Goal: Transaction & Acquisition: Purchase product/service

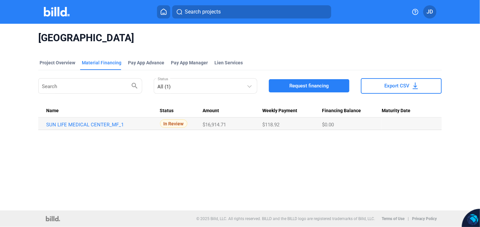
click at [313, 86] on span "Request financing" at bounding box center [309, 85] width 40 height 7
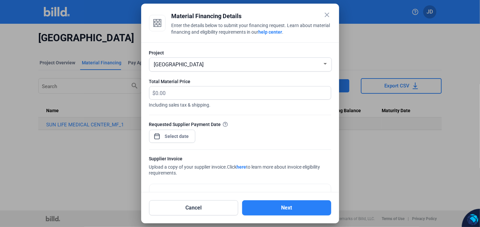
click at [182, 64] on span "[GEOGRAPHIC_DATA]" at bounding box center [179, 64] width 50 height 6
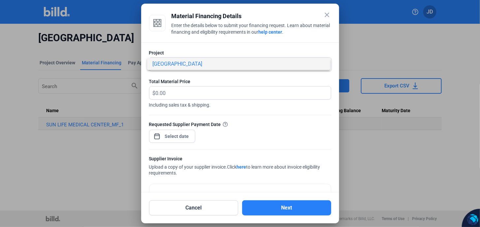
click at [200, 66] on span "[GEOGRAPHIC_DATA]" at bounding box center [177, 64] width 50 height 6
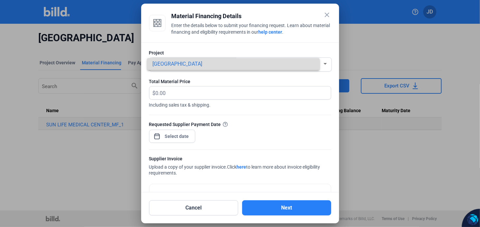
click at [200, 66] on span "[GEOGRAPHIC_DATA]" at bounding box center [179, 64] width 50 height 6
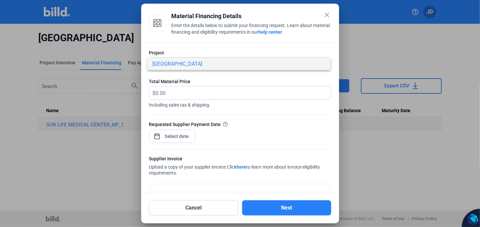
click at [327, 16] on div at bounding box center [240, 113] width 480 height 227
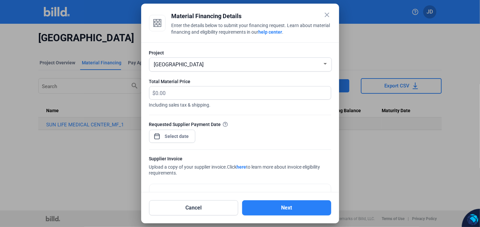
click at [330, 16] on mat-icon "close" at bounding box center [327, 15] width 8 height 8
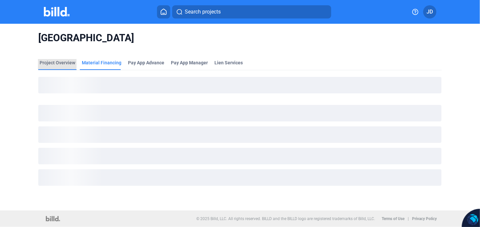
click at [50, 62] on div "Project Overview" at bounding box center [58, 62] width 36 height 7
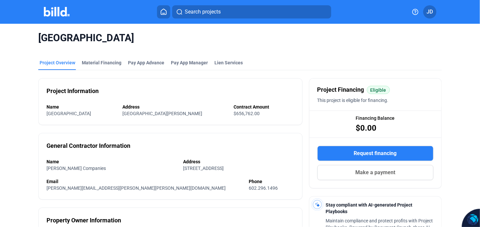
click at [61, 13] on img at bounding box center [57, 12] width 26 height 10
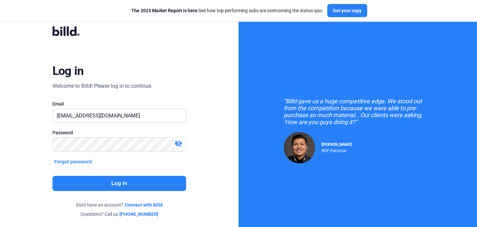
click at [119, 182] on button "Log in" at bounding box center [119, 183] width 134 height 15
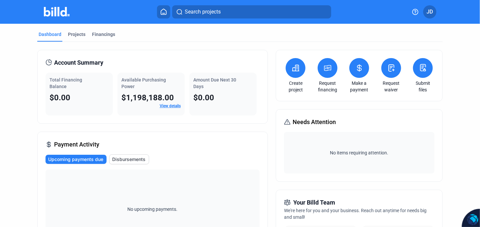
click at [131, 157] on span "Disbursements" at bounding box center [128, 159] width 33 height 7
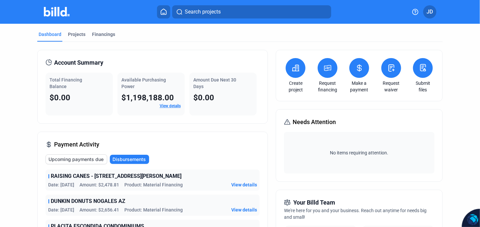
click at [83, 159] on span "Upcoming payments due" at bounding box center [76, 159] width 55 height 7
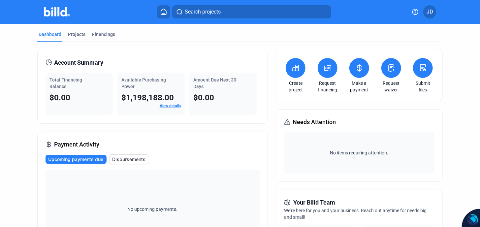
click at [170, 106] on link "View details" at bounding box center [170, 106] width 21 height 5
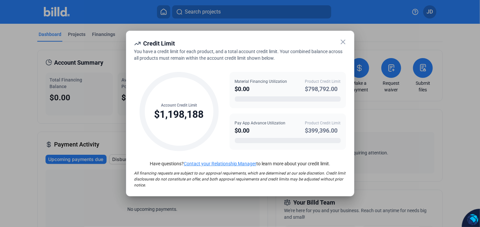
click at [184, 112] on div "$1,198,188" at bounding box center [178, 114] width 49 height 13
click at [316, 87] on div "$798,792.00" at bounding box center [323, 88] width 36 height 9
drag, startPoint x: 225, startPoint y: 83, endPoint x: 251, endPoint y: 85, distance: 26.5
click at [225, 83] on div "Account Credit Limit $1,198,188 Material Financing Utilization $0.00 Product Cr…" at bounding box center [240, 108] width 212 height 94
click at [253, 86] on div "$0.00" at bounding box center [261, 88] width 52 height 9
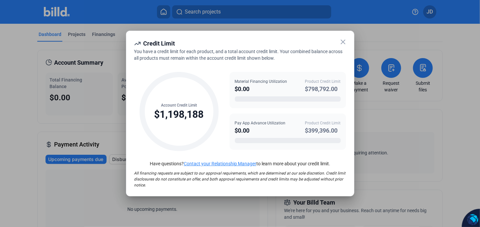
click at [247, 88] on div "$0.00" at bounding box center [261, 88] width 52 height 9
click at [345, 41] on icon at bounding box center [343, 42] width 8 height 8
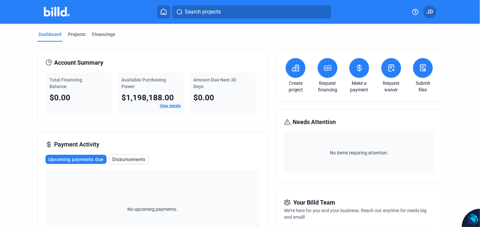
click at [328, 71] on icon at bounding box center [328, 68] width 8 height 8
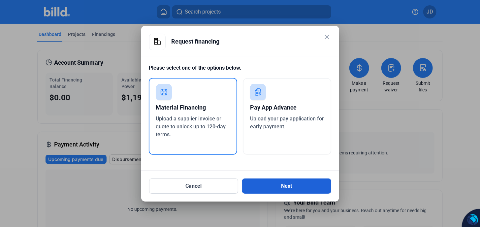
click at [281, 186] on button "Next" at bounding box center [286, 186] width 89 height 15
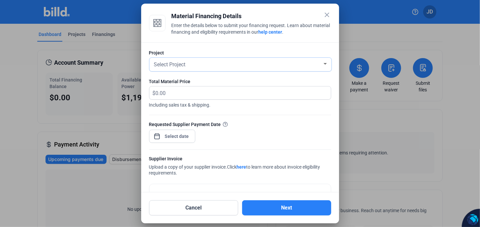
click at [181, 67] on span "Select Project" at bounding box center [170, 64] width 32 height 6
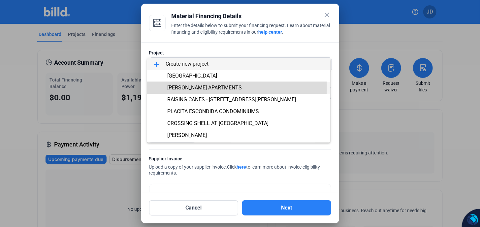
click at [187, 87] on span "[PERSON_NAME] APARTMENTS" at bounding box center [204, 87] width 75 height 6
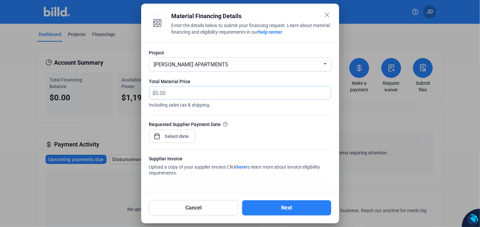
click at [174, 93] on input "text" at bounding box center [240, 92] width 168 height 13
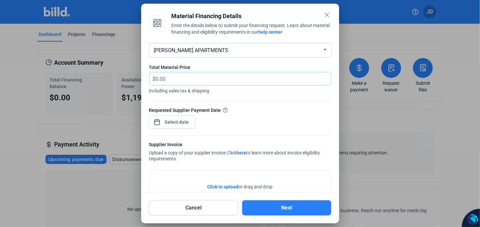
scroll to position [44, 0]
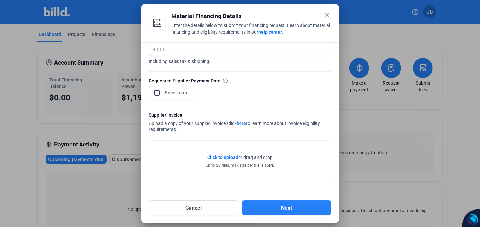
click at [224, 157] on span "Click to upload" at bounding box center [223, 157] width 31 height 5
click at [228, 157] on span "Click to upload" at bounding box center [223, 157] width 31 height 5
click at [328, 15] on mat-icon "close" at bounding box center [327, 15] width 8 height 8
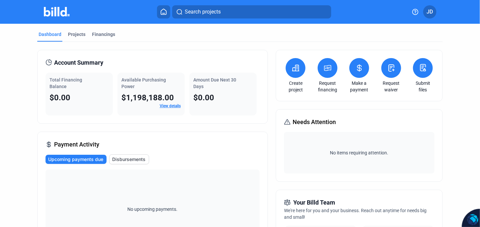
click at [325, 71] on icon at bounding box center [328, 68] width 8 height 8
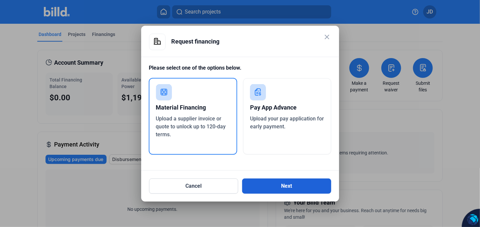
click at [287, 188] on button "Next" at bounding box center [286, 186] width 89 height 15
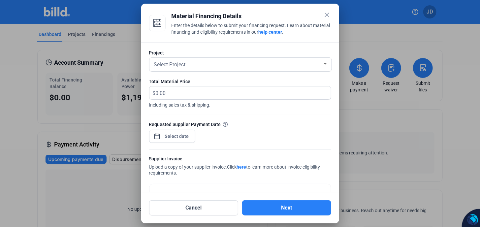
click at [178, 137] on div "close Material Financing Details Enter the details below to submit your financi…" at bounding box center [240, 113] width 480 height 227
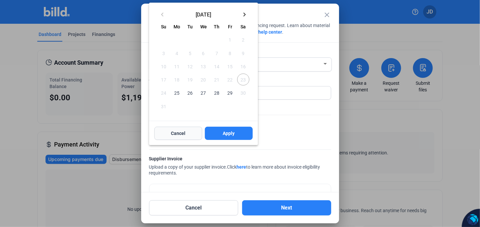
click at [179, 133] on span "Cancel" at bounding box center [178, 133] width 15 height 7
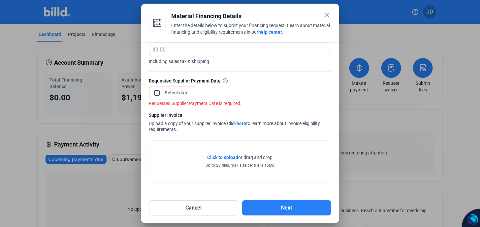
click at [224, 155] on span "Click to upload" at bounding box center [223, 157] width 31 height 5
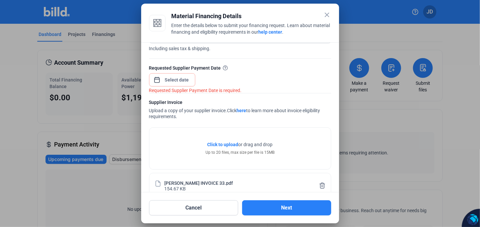
scroll to position [68, 0]
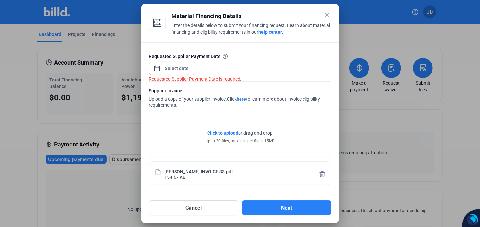
click at [320, 175] on icon at bounding box center [322, 174] width 7 height 7
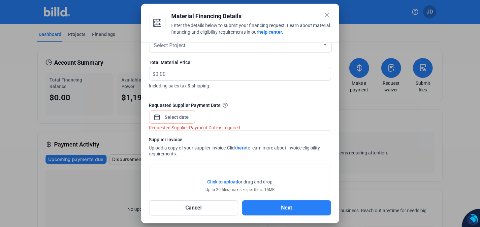
scroll to position [44, 0]
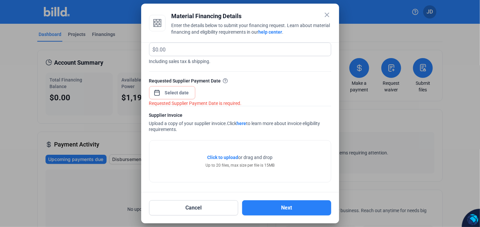
click at [244, 123] on link "here" at bounding box center [242, 123] width 10 height 5
click at [327, 15] on mat-icon "close" at bounding box center [327, 15] width 8 height 8
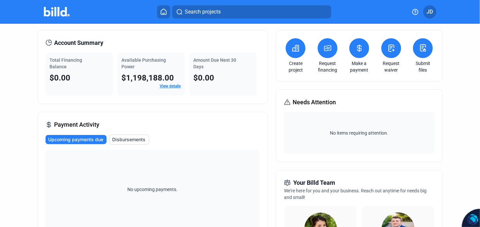
scroll to position [0, 0]
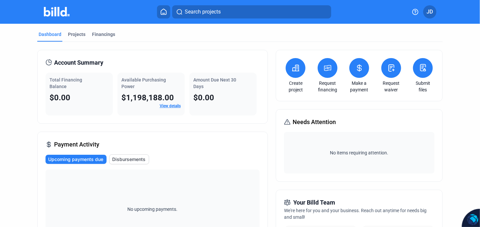
click at [328, 78] on div "Request financing" at bounding box center [327, 75] width 23 height 35
click at [326, 84] on link "Request financing" at bounding box center [327, 86] width 23 height 13
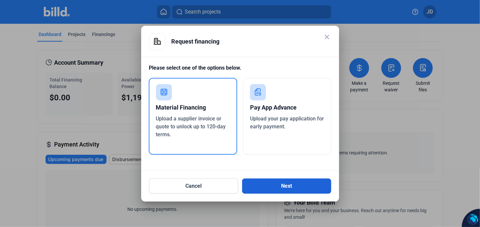
click at [288, 188] on button "Next" at bounding box center [286, 186] width 89 height 15
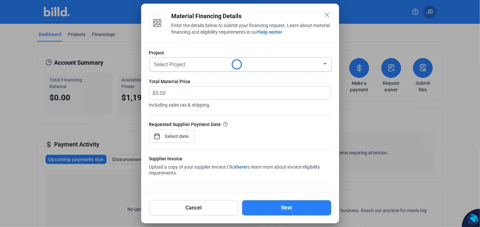
click at [174, 66] on span "Select Project" at bounding box center [170, 64] width 32 height 6
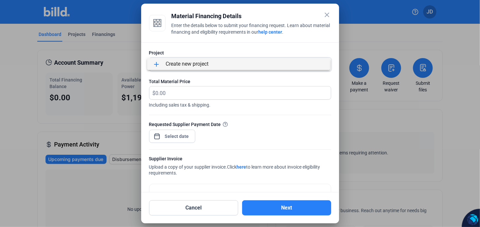
click at [199, 65] on span "add Create new project" at bounding box center [238, 64] width 172 height 12
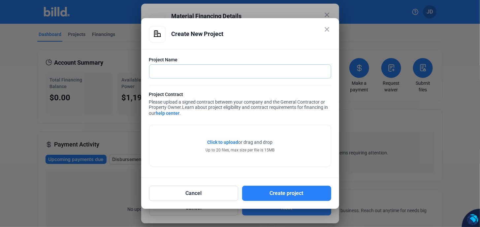
click at [173, 69] on input "text" at bounding box center [236, 72] width 174 height 14
type input "[PERSON_NAME] APARTMENTS"
click at [229, 141] on span "Click to upload" at bounding box center [223, 142] width 31 height 5
click at [329, 30] on mat-icon "close" at bounding box center [327, 29] width 8 height 8
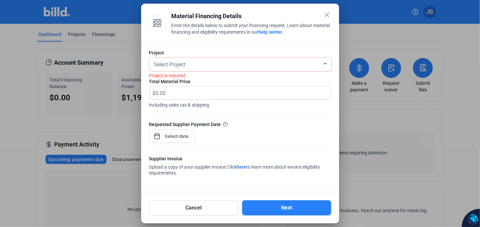
click at [327, 16] on mat-icon "close" at bounding box center [327, 15] width 8 height 8
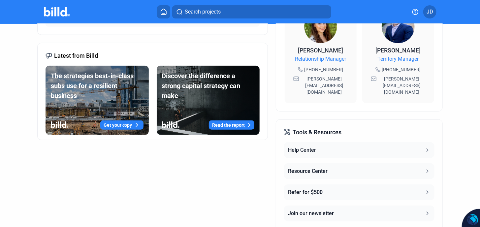
scroll to position [248, 0]
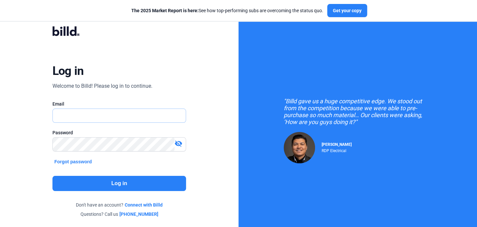
type input "[EMAIL_ADDRESS][DOMAIN_NAME]"
click at [119, 184] on button "Log in" at bounding box center [119, 183] width 134 height 15
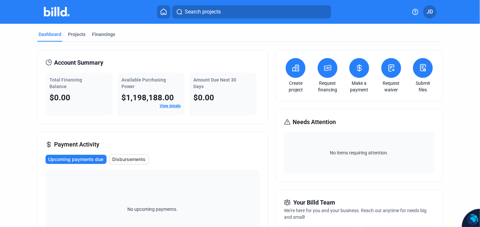
click at [325, 72] on button at bounding box center [328, 68] width 20 height 20
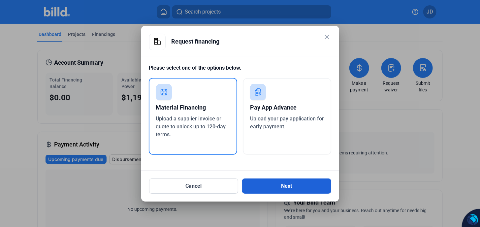
click at [283, 183] on button "Next" at bounding box center [286, 186] width 89 height 15
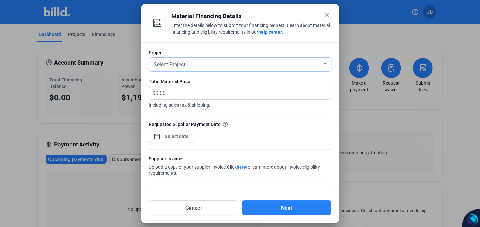
click at [181, 64] on span "Select Project" at bounding box center [170, 64] width 32 height 6
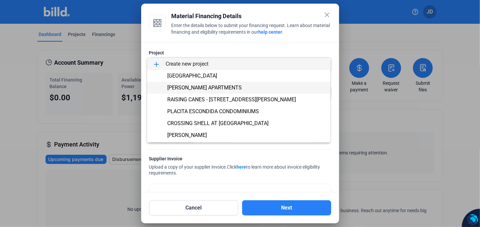
click at [195, 88] on span "[PERSON_NAME] APARTMENTS" at bounding box center [204, 87] width 75 height 6
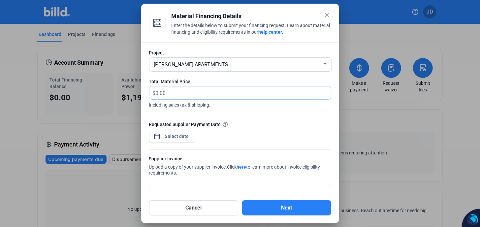
click at [170, 93] on input "text" at bounding box center [240, 92] width 168 height 13
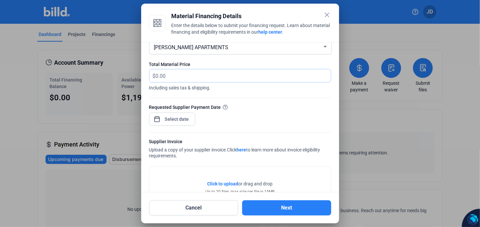
scroll to position [44, 0]
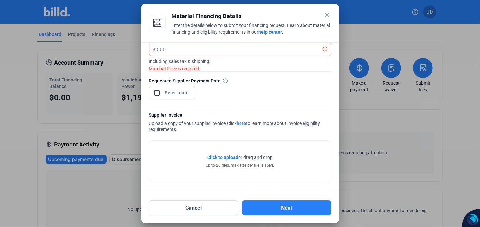
click at [227, 156] on span "Click to upload" at bounding box center [223, 157] width 31 height 5
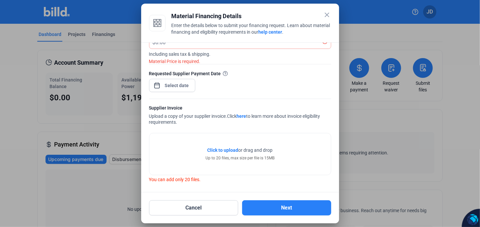
scroll to position [0, 0]
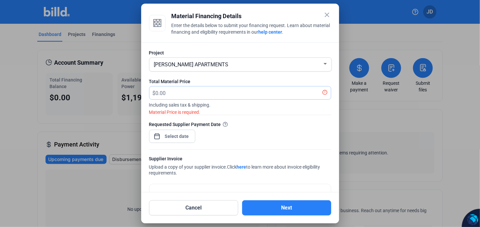
click at [168, 93] on input "text" at bounding box center [240, 92] width 168 height 13
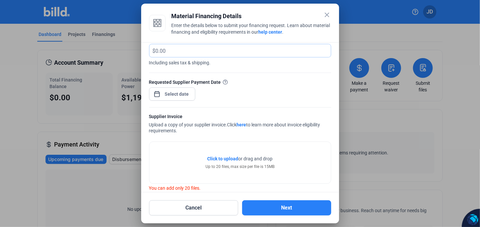
scroll to position [44, 0]
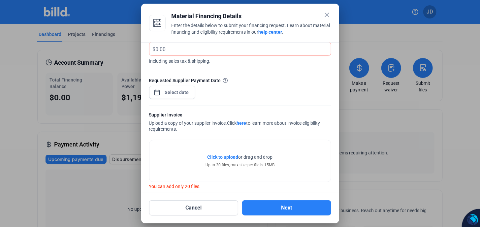
click at [224, 156] on span "Click to upload" at bounding box center [223, 156] width 31 height 5
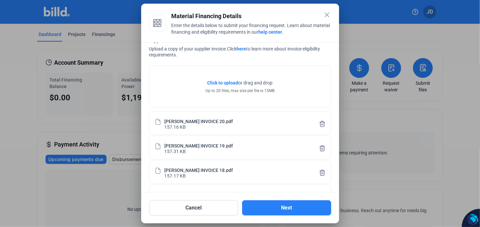
scroll to position [0, 0]
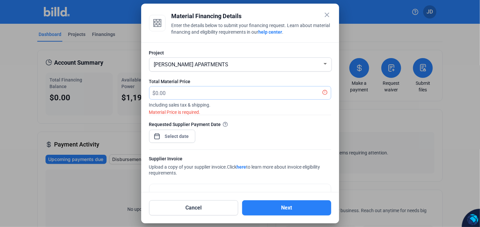
click at [176, 93] on input "text" at bounding box center [240, 92] width 168 height 13
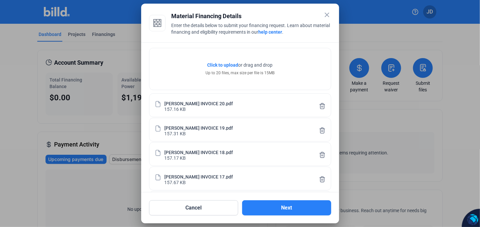
scroll to position [136, 0]
click at [227, 65] on span "Click to upload" at bounding box center [223, 64] width 31 height 5
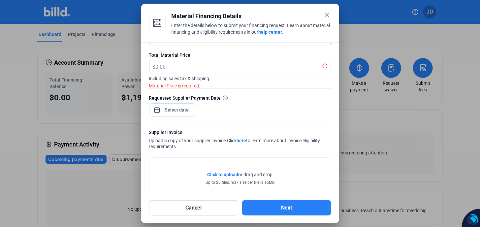
scroll to position [0, 0]
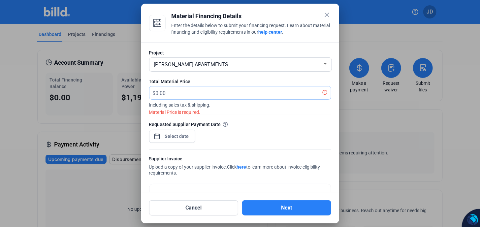
click at [171, 90] on input "text" at bounding box center [240, 92] width 168 height 13
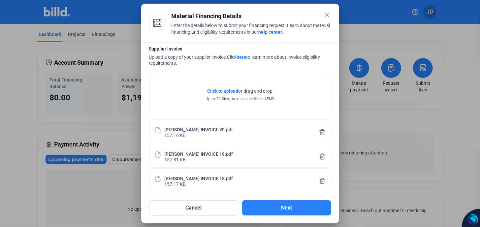
type input "108,000"
click at [228, 93] on span "Click to upload" at bounding box center [223, 90] width 31 height 5
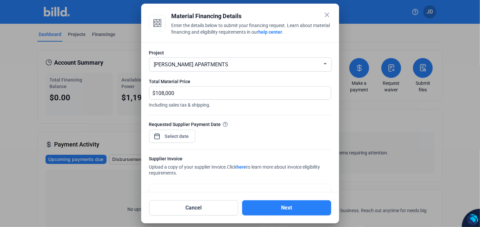
scroll to position [0, 0]
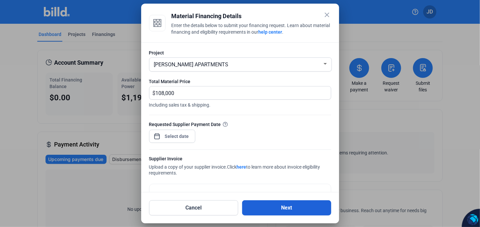
click at [285, 206] on button "Next" at bounding box center [286, 207] width 89 height 15
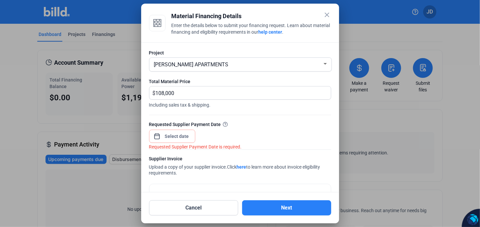
click at [183, 139] on div "close Material Financing Details Enter the details below to submit your financi…" at bounding box center [240, 113] width 480 height 227
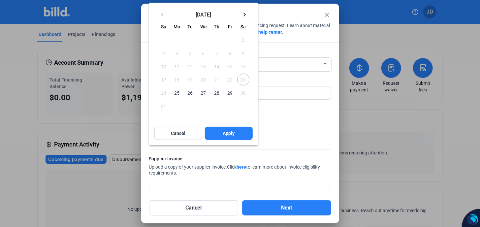
click at [245, 15] on mat-icon "keyboard_arrow_right" at bounding box center [245, 15] width 8 height 8
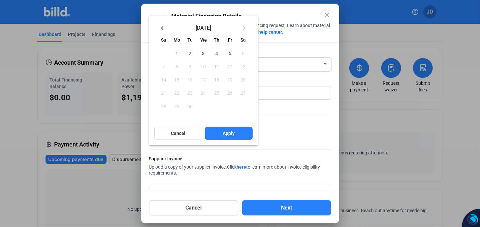
click at [162, 26] on mat-icon "keyboard_arrow_left" at bounding box center [162, 28] width 8 height 8
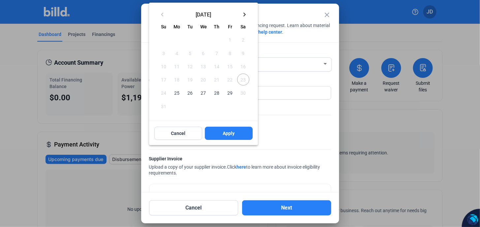
click at [230, 91] on span "29" at bounding box center [230, 93] width 12 height 12
click at [228, 135] on span "Apply" at bounding box center [229, 133] width 12 height 7
type input "[DATE]"
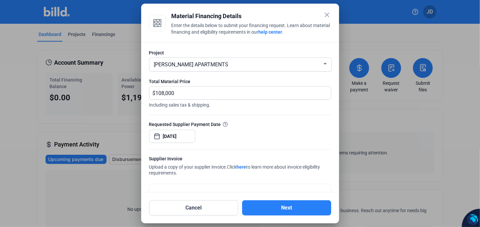
click at [192, 136] on div "[DATE]" at bounding box center [172, 135] width 46 height 15
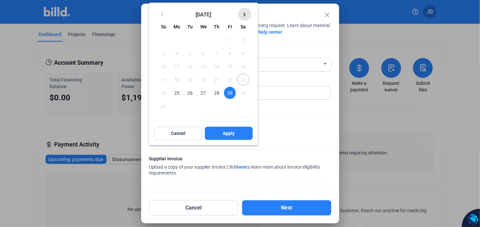
click at [244, 13] on mat-icon "keyboard_arrow_right" at bounding box center [245, 15] width 8 height 8
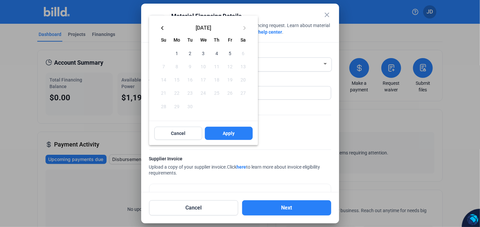
click at [163, 27] on mat-icon "keyboard_arrow_left" at bounding box center [162, 28] width 8 height 8
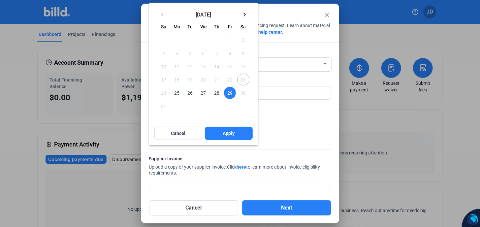
click at [228, 92] on span "29" at bounding box center [230, 93] width 12 height 12
click at [230, 135] on span "Apply" at bounding box center [229, 133] width 12 height 7
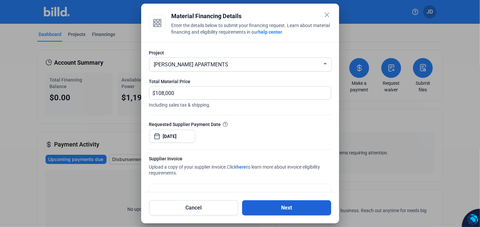
click at [287, 211] on button "Next" at bounding box center [286, 207] width 89 height 15
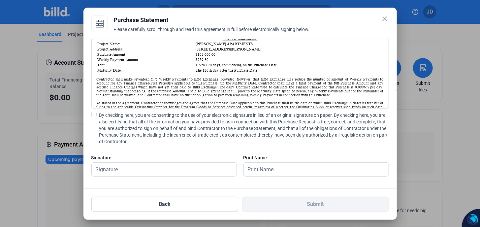
scroll to position [57, 0]
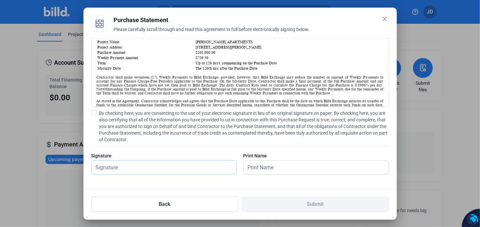
click at [164, 173] on input "text" at bounding box center [164, 168] width 145 height 14
drag, startPoint x: 123, startPoint y: 168, endPoint x: 122, endPoint y: 165, distance: 3.4
click at [123, 168] on input "text" at bounding box center [164, 168] width 145 height 14
type input "j"
type input "[PERSON_NAME]"
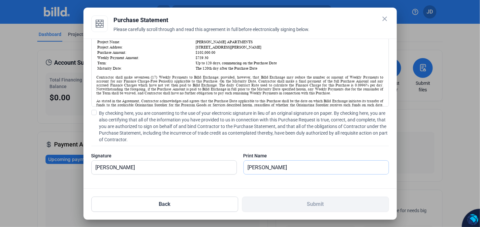
type input "[PERSON_NAME]"
click at [225, 155] on div "Signature" at bounding box center [164, 155] width 146 height 7
click at [270, 171] on input "[PERSON_NAME]" at bounding box center [313, 168] width 138 height 14
click at [159, 165] on input "[PERSON_NAME]" at bounding box center [161, 168] width 138 height 14
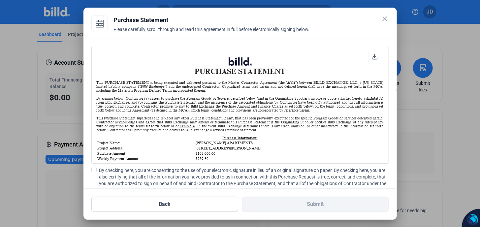
scroll to position [198, 0]
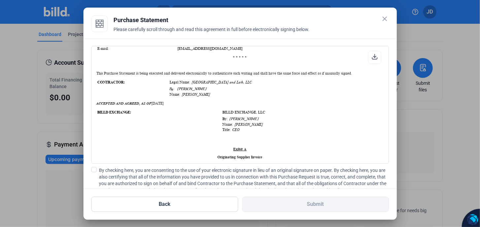
click at [95, 169] on span at bounding box center [93, 169] width 5 height 5
click at [0, 0] on input "By checking here, you are consenting to the use of your electronic signature in…" at bounding box center [0, 0] width 0 height 0
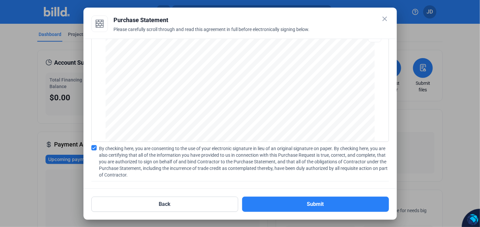
scroll to position [57, 0]
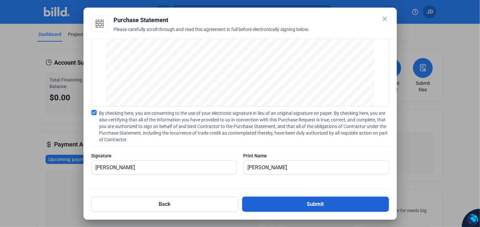
click at [316, 202] on button "Submit" at bounding box center [315, 204] width 147 height 15
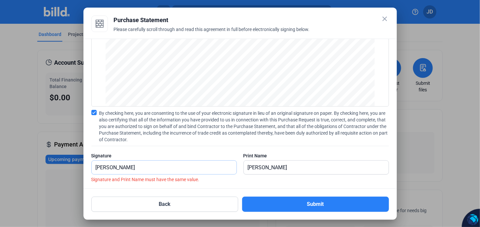
drag, startPoint x: 148, startPoint y: 169, endPoint x: 131, endPoint y: 138, distance: 34.4
click at [94, 160] on div "Signature [PERSON_NAME]" at bounding box center [164, 166] width 146 height 29
type input "[PERSON_NAME]"
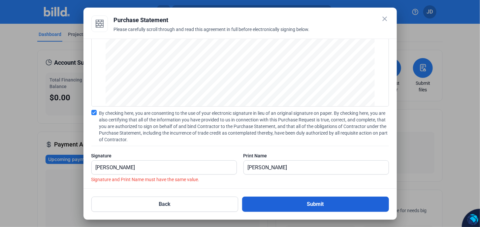
click at [312, 203] on button "Submit" at bounding box center [315, 204] width 147 height 15
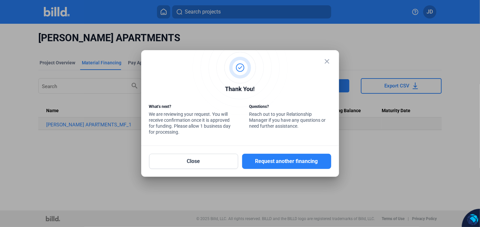
click at [327, 64] on mat-icon "close" at bounding box center [327, 61] width 8 height 8
